Goal: Task Accomplishment & Management: Use online tool/utility

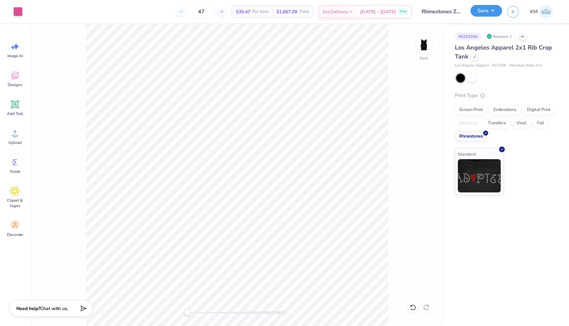
click at [479, 13] on button "Save" at bounding box center [486, 11] width 32 height 12
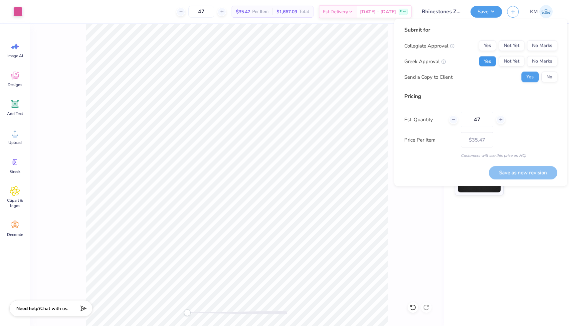
click at [486, 58] on button "Yes" at bounding box center [487, 61] width 17 height 11
click at [536, 46] on button "No Marks" at bounding box center [542, 46] width 30 height 11
click at [547, 76] on button "No" at bounding box center [549, 77] width 16 height 11
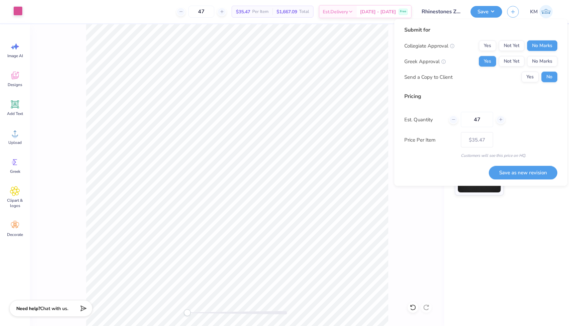
click at [16, 14] on div at bounding box center [17, 10] width 9 height 9
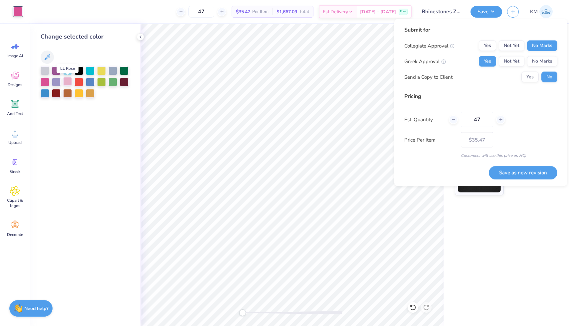
click at [65, 84] on div at bounding box center [67, 81] width 9 height 9
click at [39, 82] on div "Change selected color" at bounding box center [85, 175] width 110 height 302
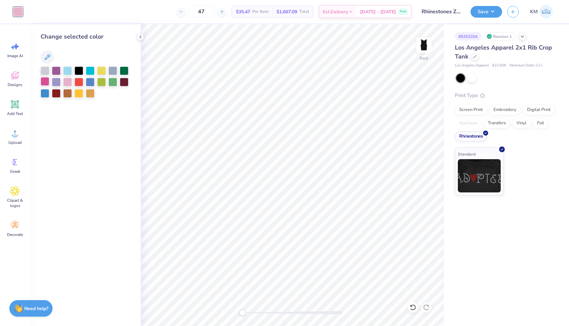
click at [41, 81] on div at bounding box center [45, 81] width 9 height 9
drag, startPoint x: 491, startPoint y: 66, endPoint x: 506, endPoint y: 66, distance: 15.7
click at [507, 66] on div "Los Angeles Apparel # 21308 Minimum Order: 12 +" at bounding box center [505, 66] width 101 height 6
copy span "# 21308"
